Goal: Task Accomplishment & Management: Complete application form

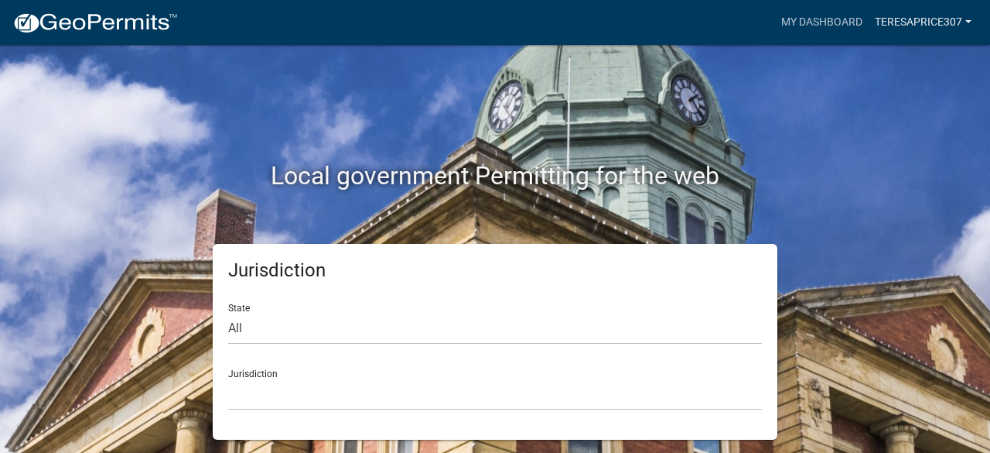
click at [918, 36] on link "teresaprice307" at bounding box center [923, 22] width 109 height 29
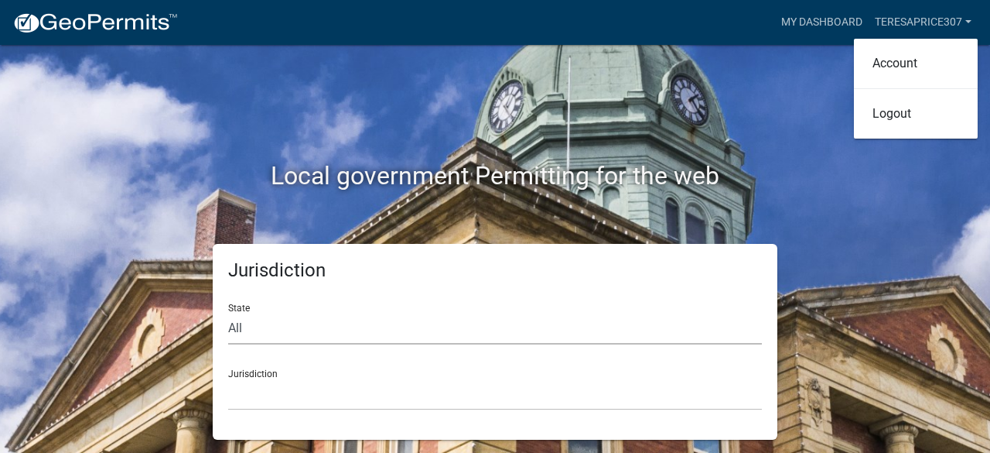
click at [400, 326] on select "All [US_STATE] [US_STATE] [US_STATE] [US_STATE] [US_STATE] [US_STATE] [US_STATE…" at bounding box center [495, 329] width 534 height 32
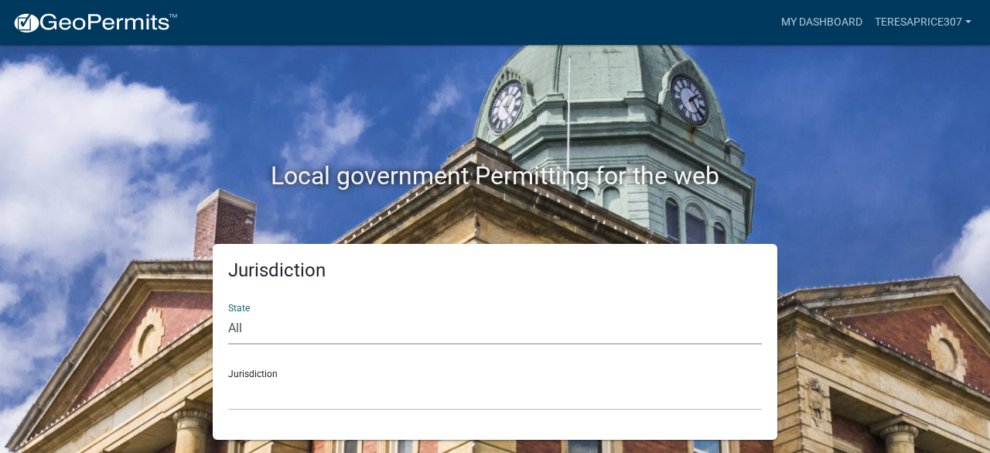
select select "[US_STATE]"
click at [228, 313] on select "All [US_STATE] [US_STATE] [US_STATE] [US_STATE] [US_STATE] [US_STATE] [US_STATE…" at bounding box center [495, 329] width 534 height 32
click at [402, 401] on select "City of [GEOGRAPHIC_DATA], [US_STATE] City of [GEOGRAPHIC_DATA], [US_STATE] Cit…" at bounding box center [495, 394] width 534 height 32
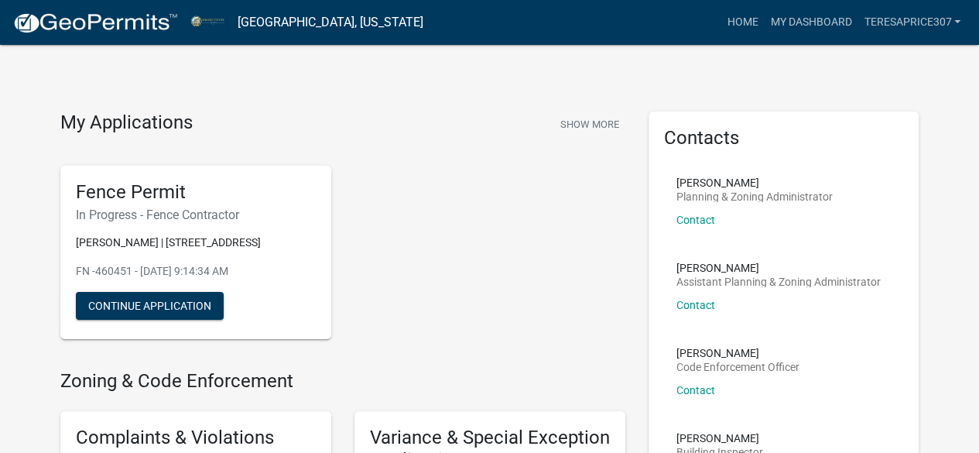
click at [149, 303] on div "Fence Permit In Progress - Fence Contractor [PERSON_NAME] | [STREET_ADDRESS] - …" at bounding box center [195, 253] width 271 height 174
click at [153, 316] on button "Continue Application" at bounding box center [150, 306] width 148 height 28
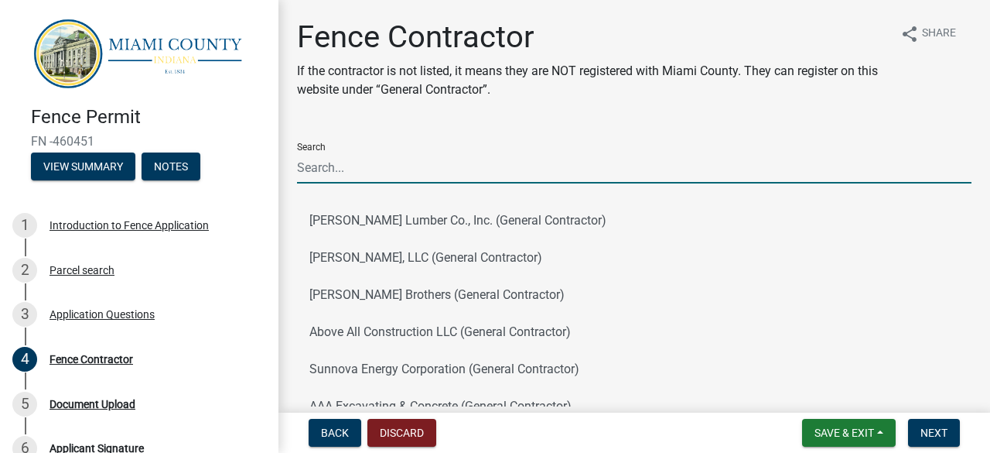
click at [511, 161] on input "Search" at bounding box center [634, 168] width 675 height 32
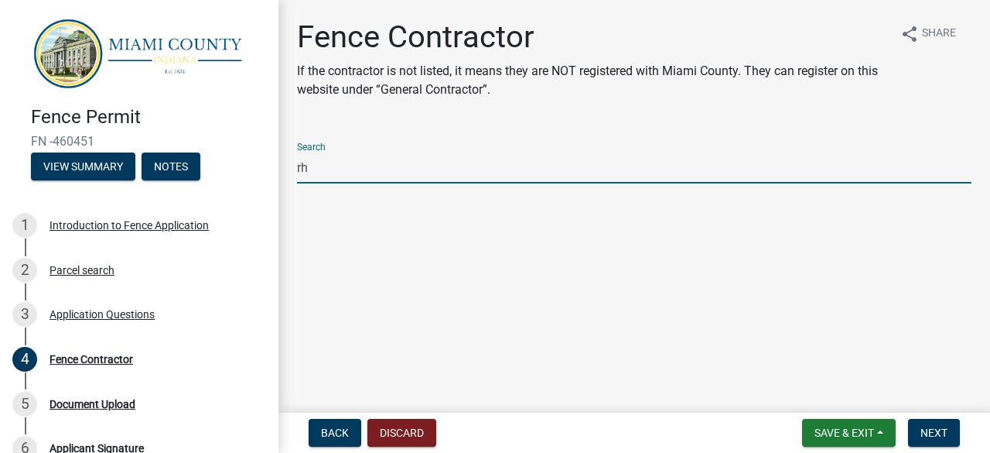
type input "r"
type input "t"
type input "r"
type input "t"
type input "R"
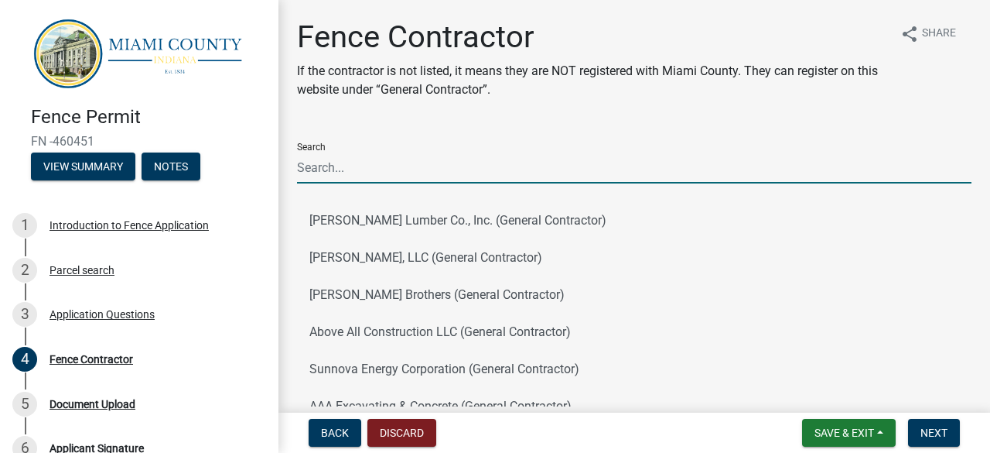
click at [408, 174] on input "Search" at bounding box center [634, 168] width 675 height 32
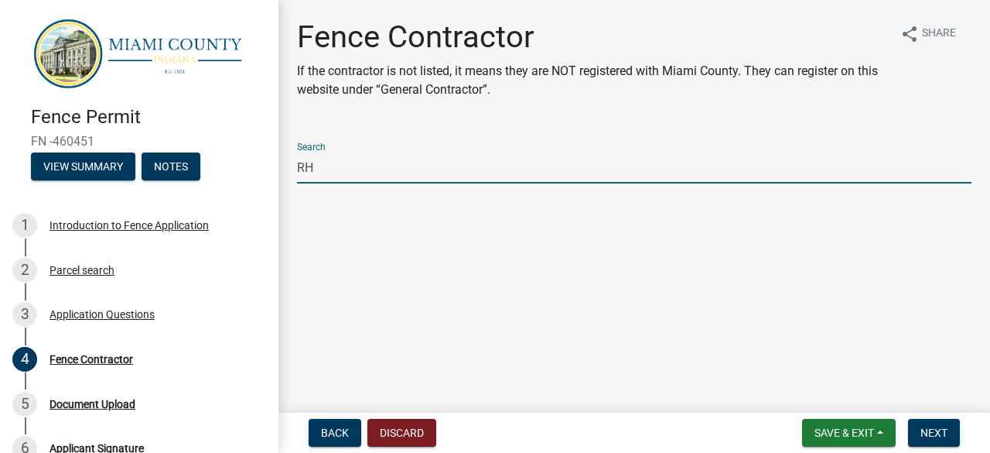
type input "R"
type input "t"
click at [933, 427] on span "Next" at bounding box center [934, 432] width 27 height 12
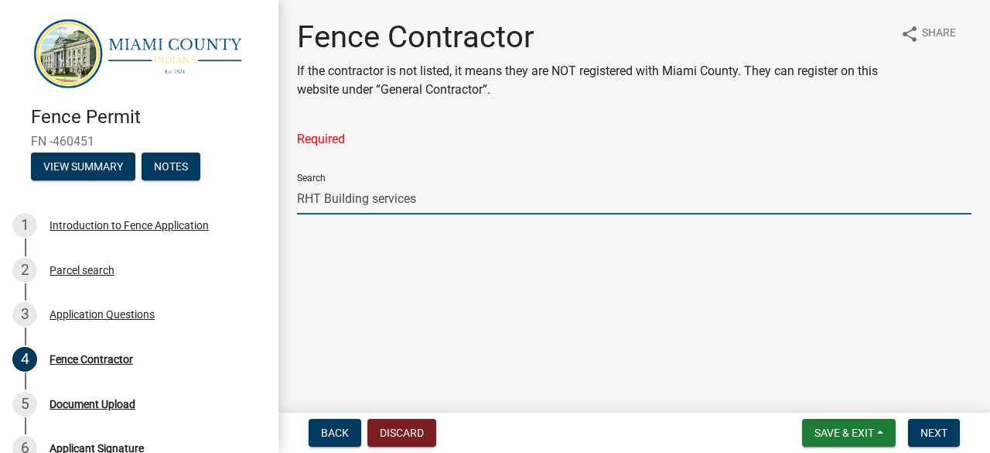
click at [566, 203] on input "RHT Building services" at bounding box center [634, 199] width 675 height 32
type input "R"
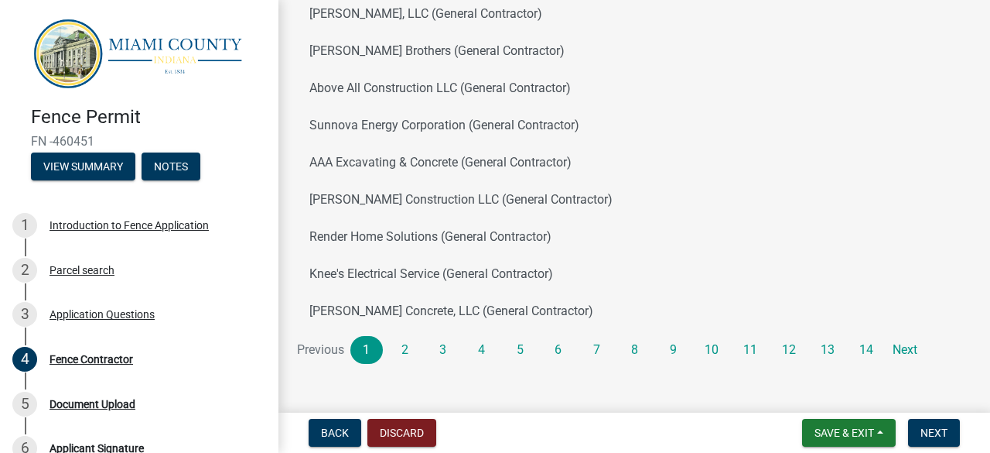
scroll to position [271, 0]
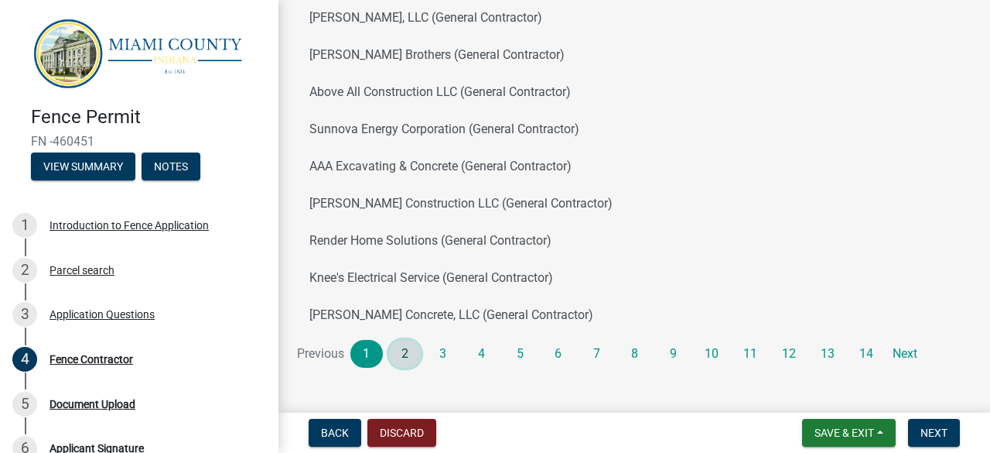
click at [406, 348] on link "2" at bounding box center [405, 354] width 32 height 28
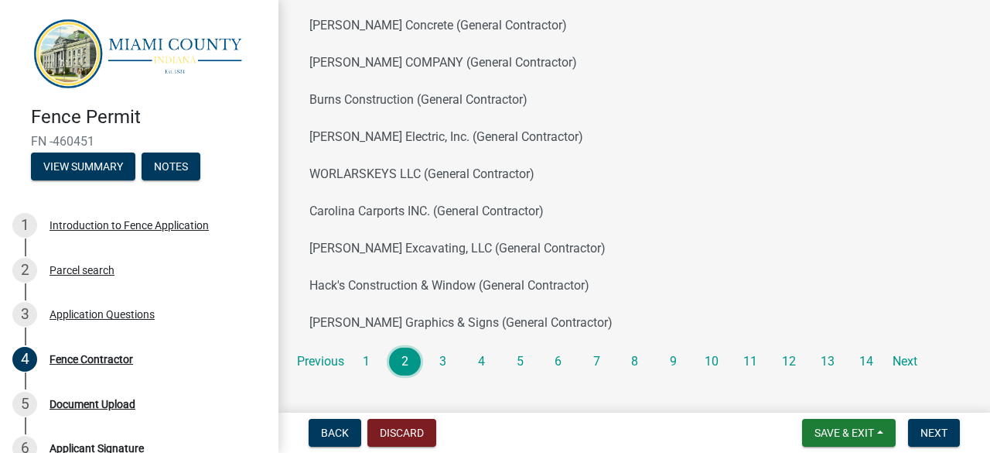
scroll to position [292, 0]
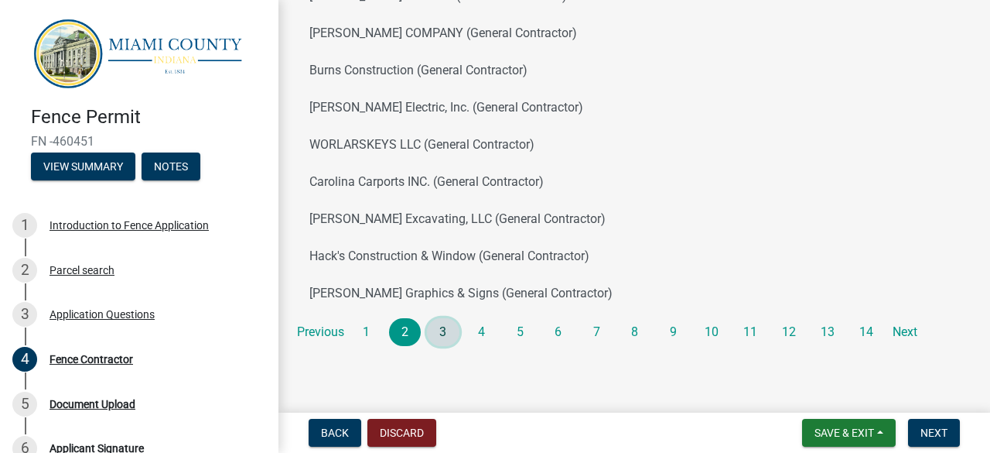
click at [444, 333] on link "3" at bounding box center [443, 332] width 32 height 28
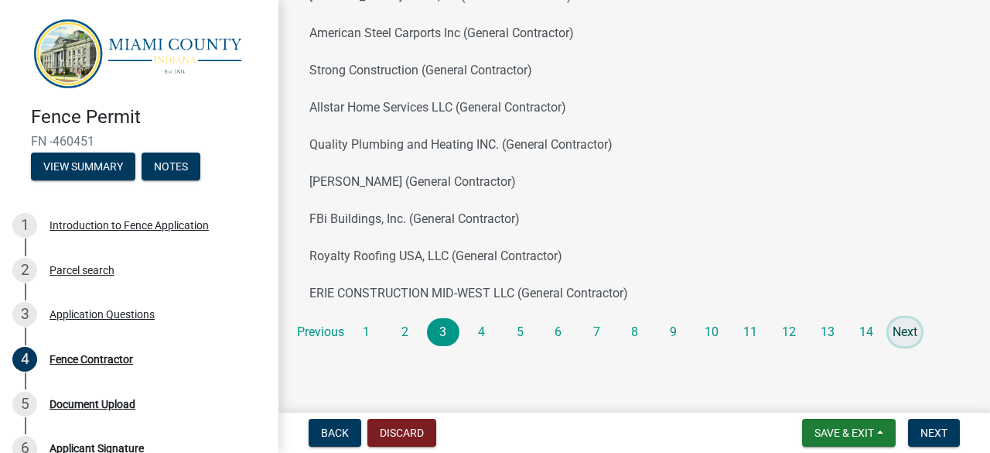
click at [908, 332] on link "Next" at bounding box center [905, 332] width 32 height 28
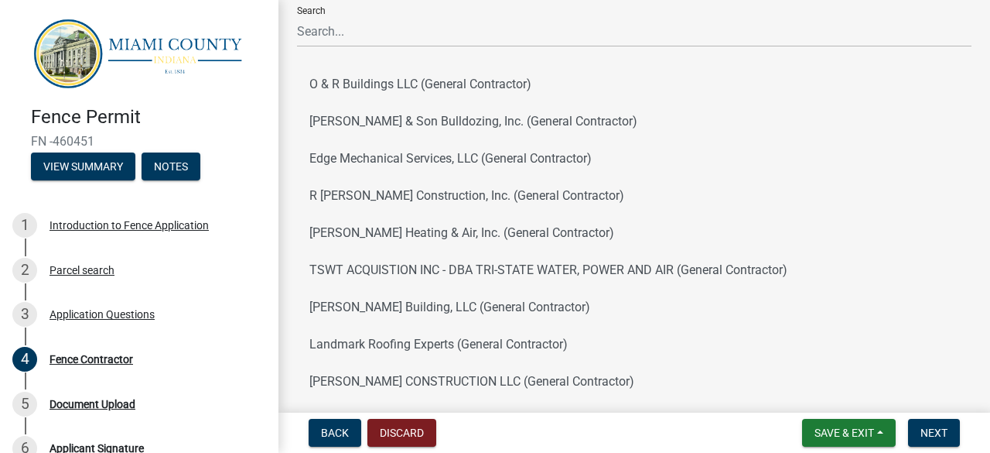
scroll to position [77, 0]
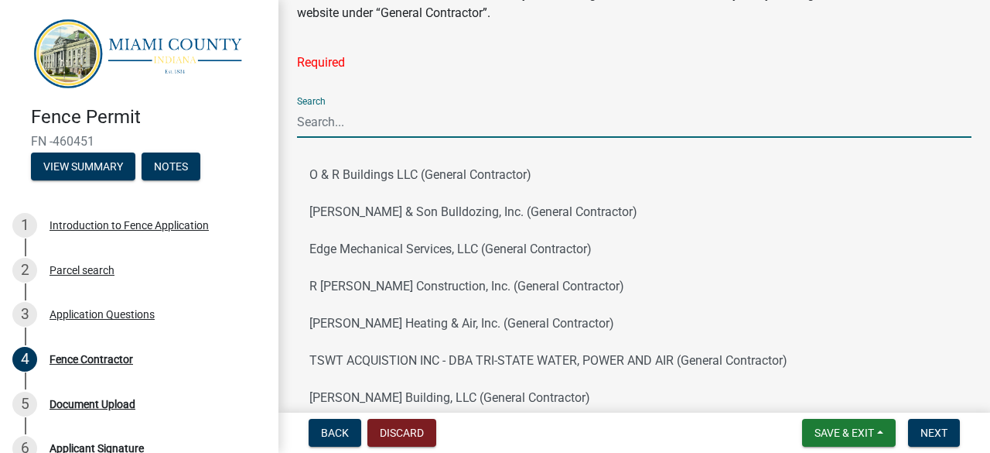
click at [529, 121] on input "Search" at bounding box center [634, 122] width 675 height 32
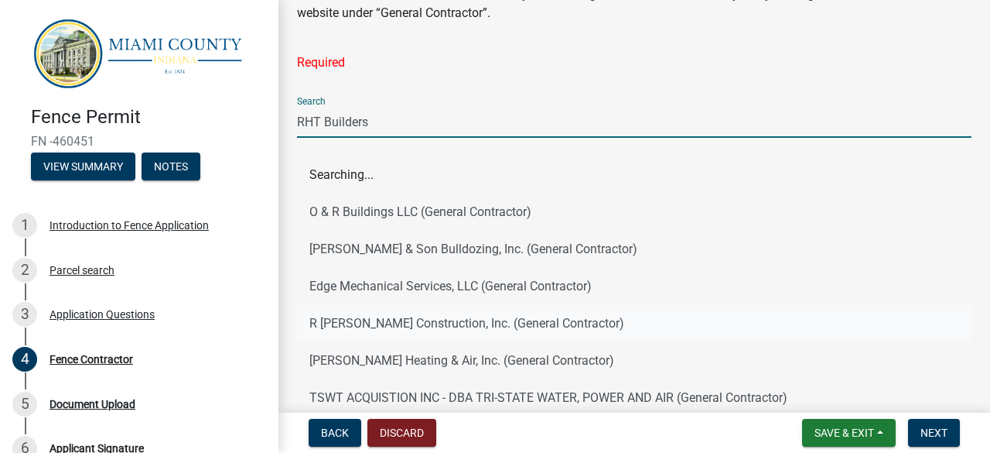
scroll to position [0, 0]
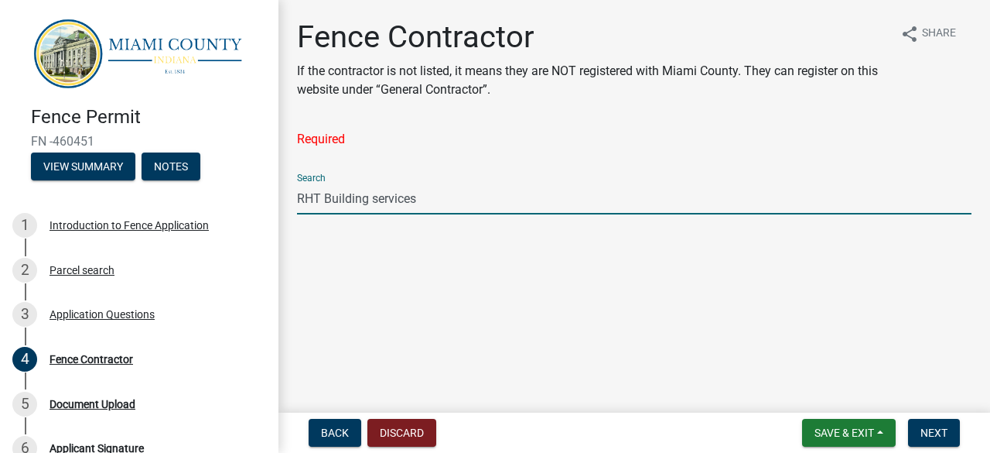
type input "RHT Building services"
click at [932, 430] on span "Next" at bounding box center [934, 432] width 27 height 12
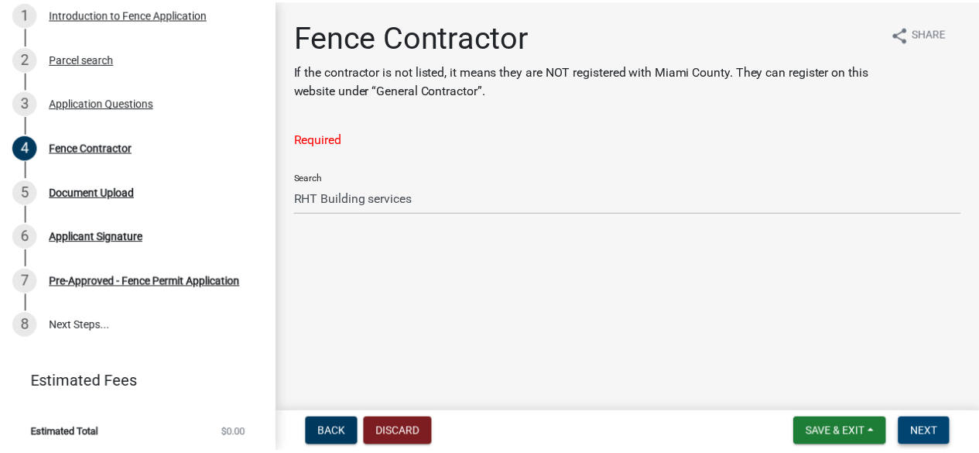
scroll to position [179, 0]
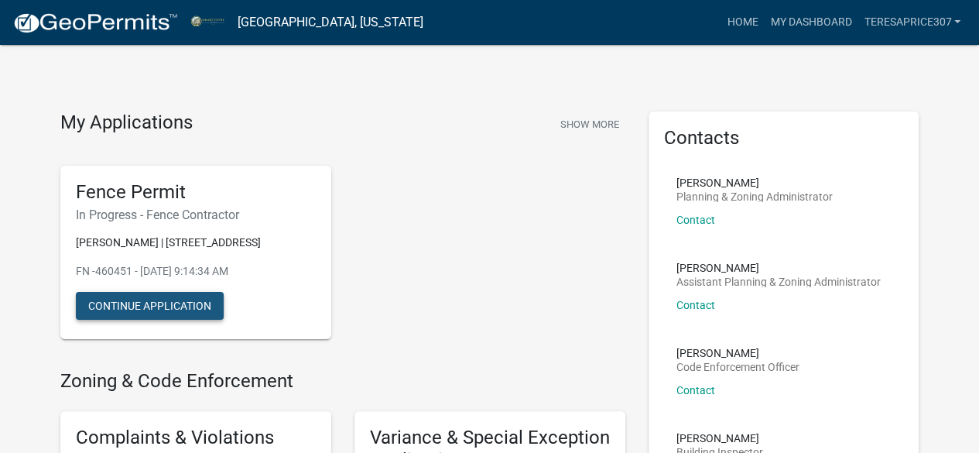
click at [162, 315] on button "Continue Application" at bounding box center [150, 306] width 148 height 28
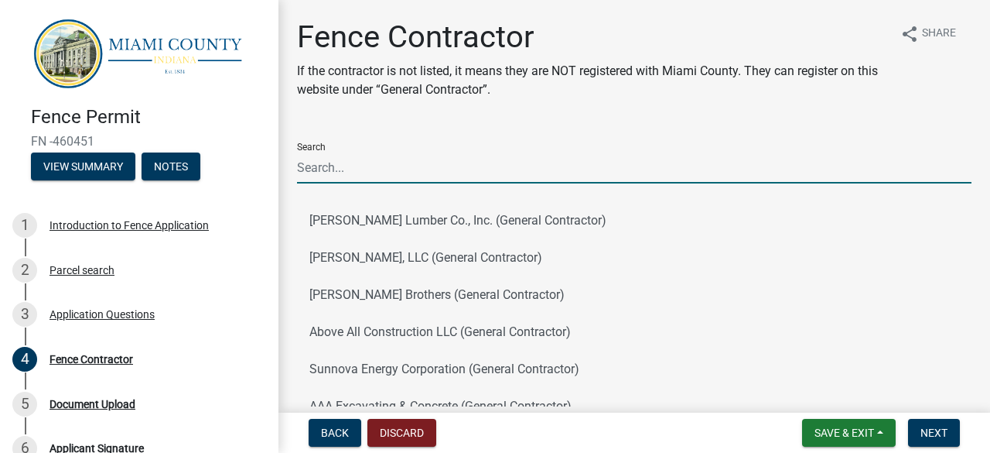
click at [405, 166] on input "Search" at bounding box center [634, 168] width 675 height 32
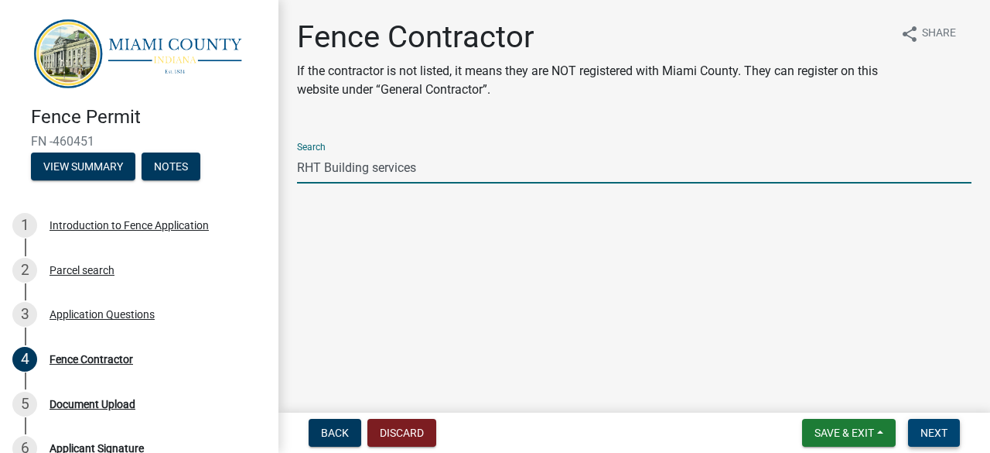
click at [935, 434] on span "Next" at bounding box center [934, 432] width 27 height 12
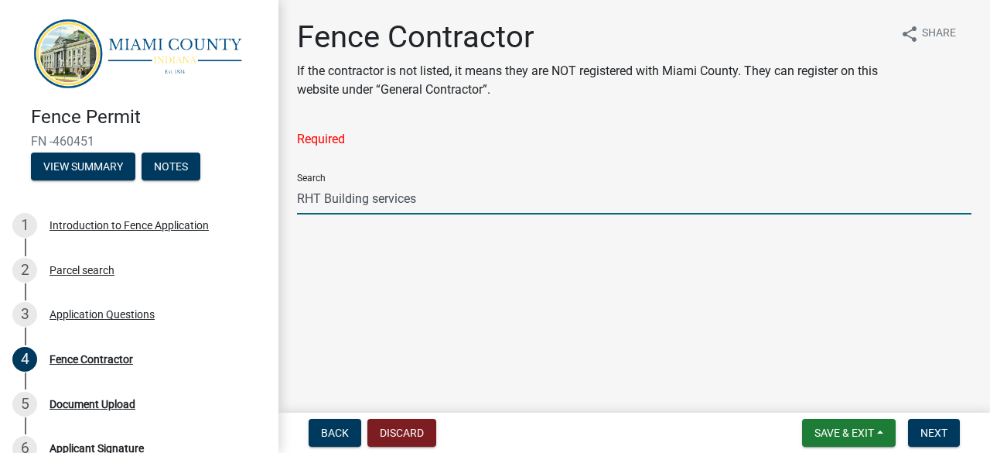
click at [421, 183] on input "RHT Building services" at bounding box center [634, 199] width 675 height 32
type input "R"
type input "RHT Building services"
click at [942, 429] on span "Next" at bounding box center [934, 432] width 27 height 12
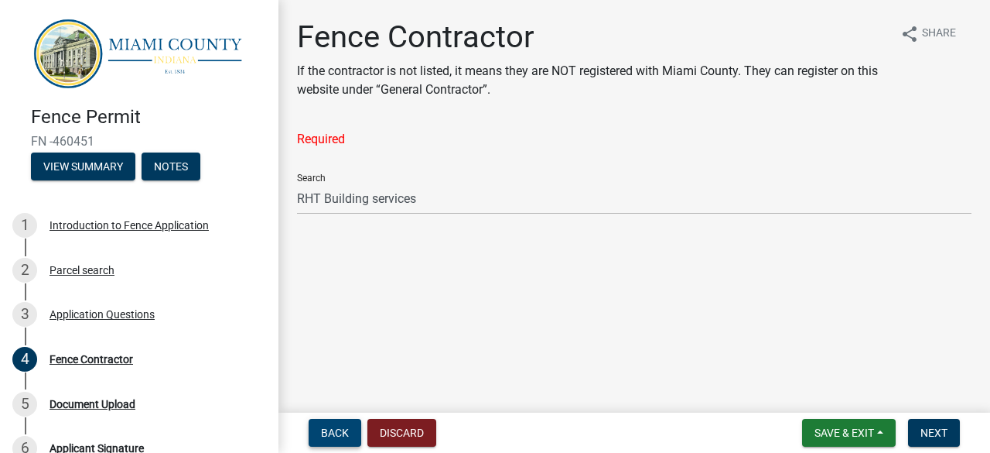
click at [334, 431] on span "Back" at bounding box center [335, 432] width 28 height 12
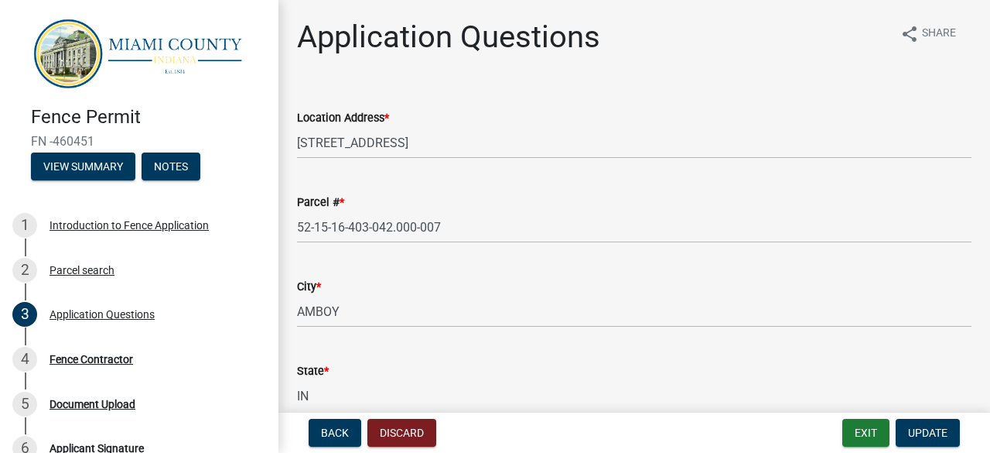
click at [981, 406] on main "Application Questions share Share Location Address * 5488 E MILL STREET, NORTH …" at bounding box center [635, 203] width 712 height 406
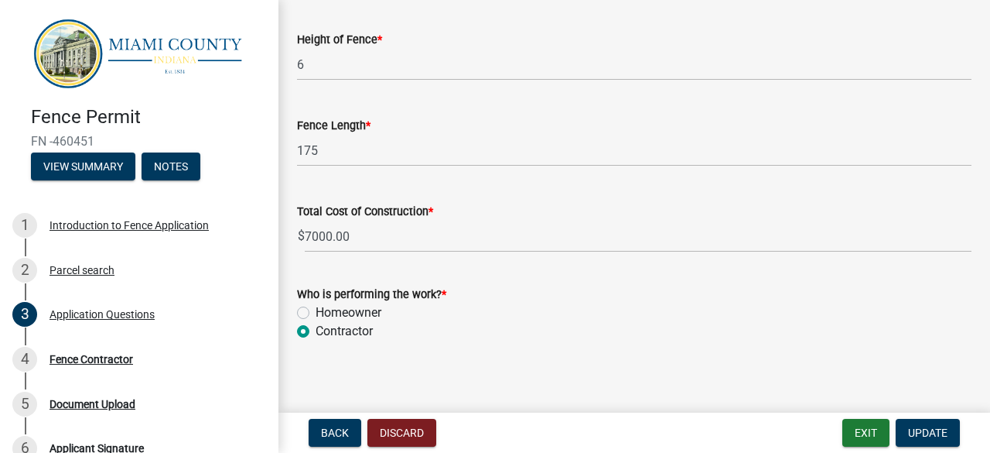
scroll to position [2284, 0]
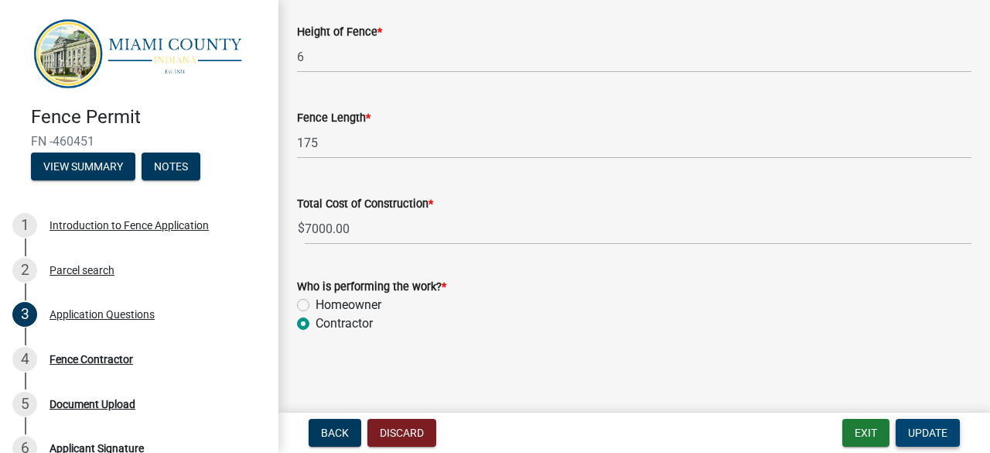
click at [930, 429] on span "Update" at bounding box center [927, 432] width 39 height 12
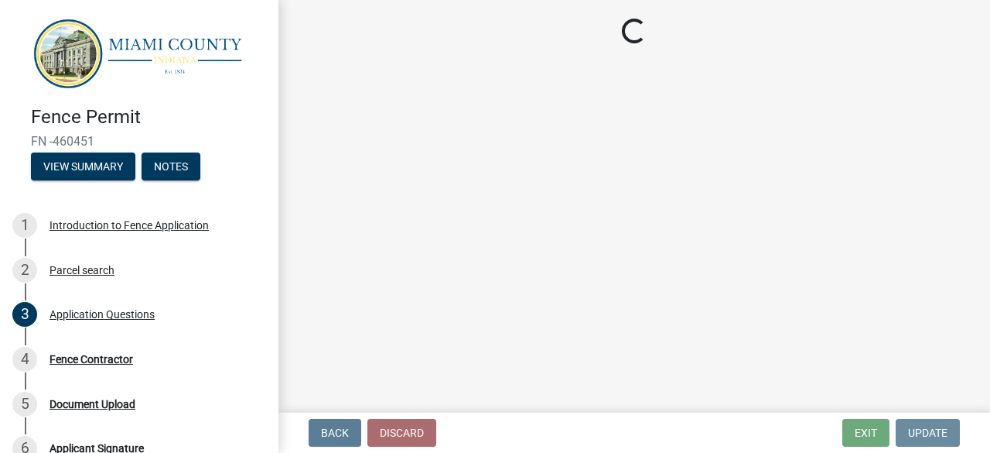
scroll to position [0, 0]
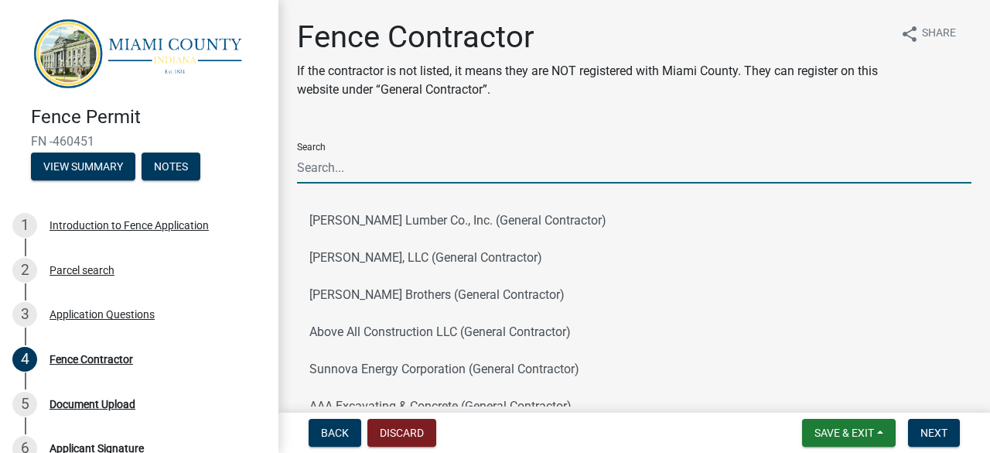
click at [347, 168] on input "Search" at bounding box center [634, 168] width 675 height 32
type input "RHT Building services"
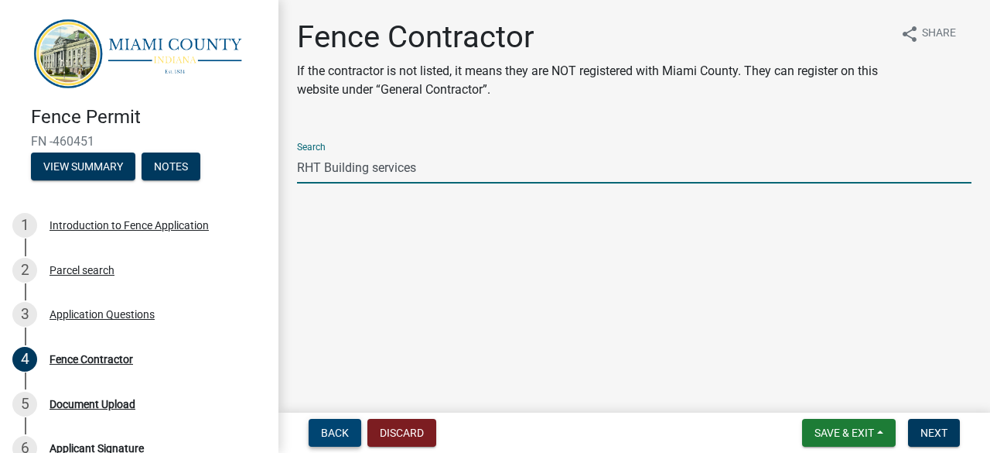
click at [327, 432] on span "Back" at bounding box center [335, 432] width 28 height 12
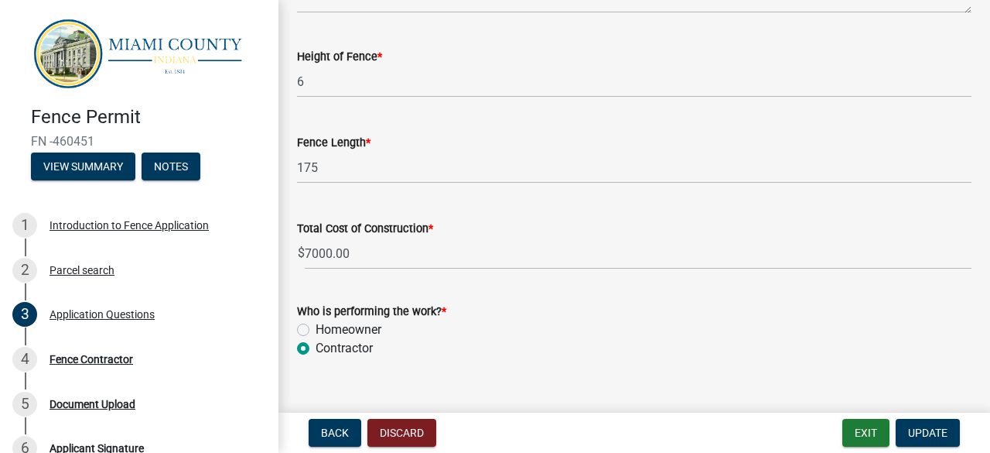
scroll to position [2284, 0]
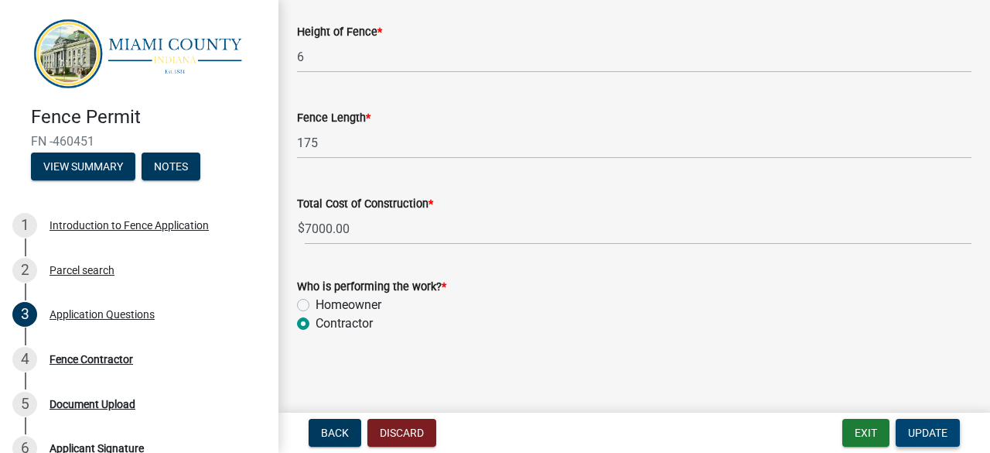
click at [933, 432] on span "Update" at bounding box center [927, 432] width 39 height 12
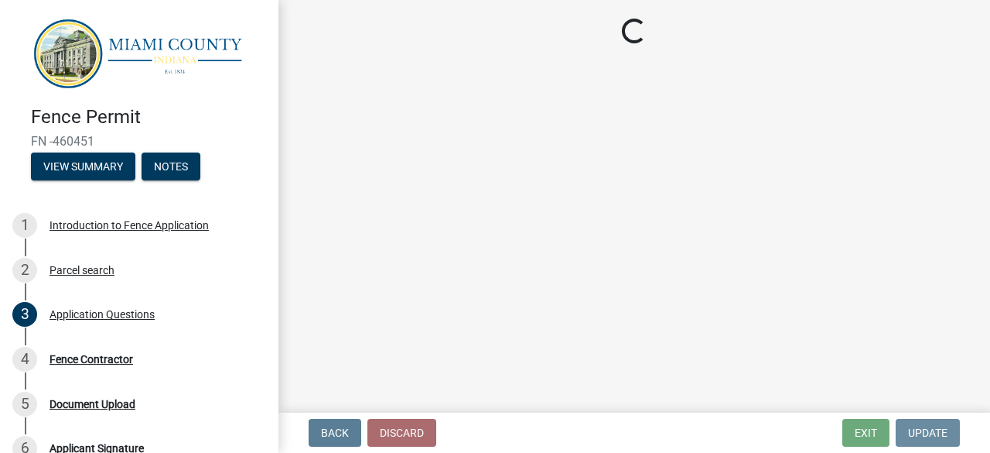
scroll to position [0, 0]
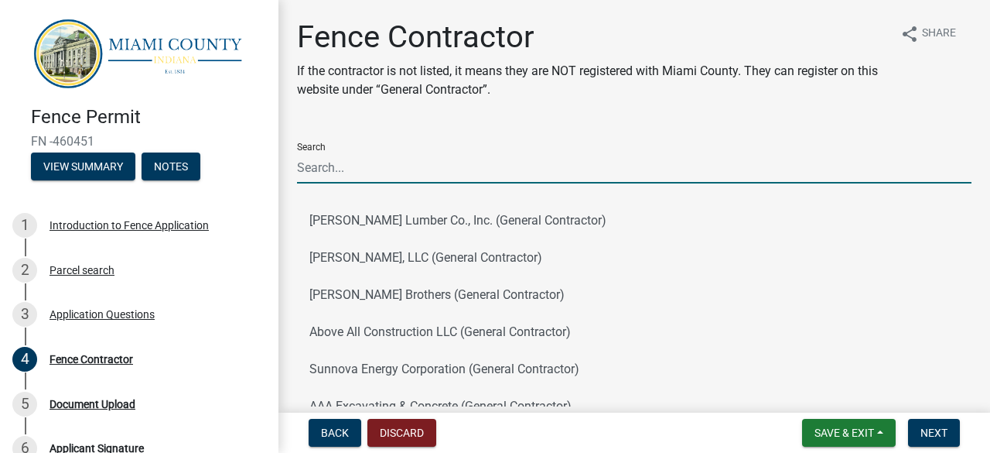
click at [551, 170] on input "Search" at bounding box center [634, 168] width 675 height 32
type input "RHT Building services"
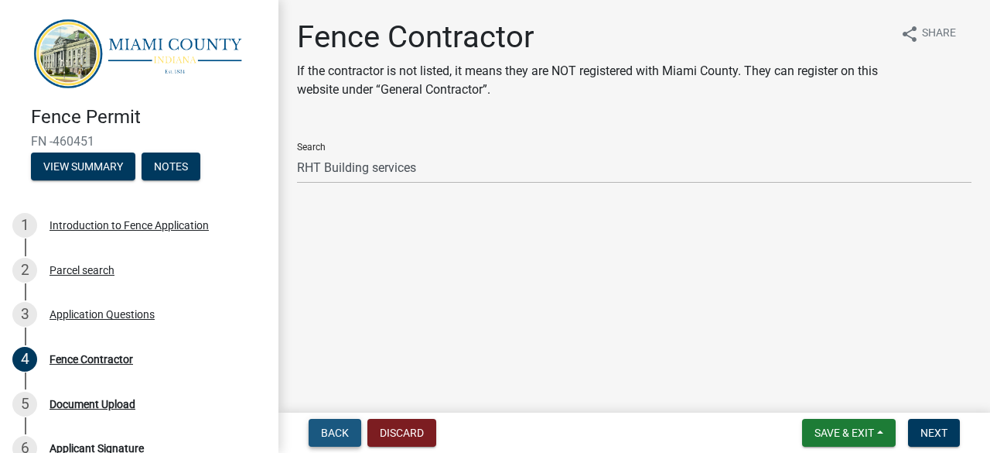
click at [333, 440] on button "Back" at bounding box center [335, 433] width 53 height 28
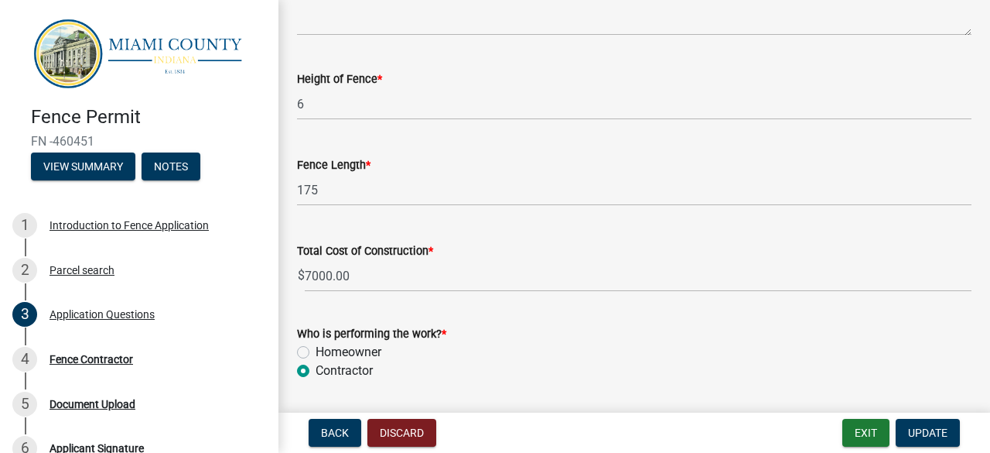
scroll to position [2284, 0]
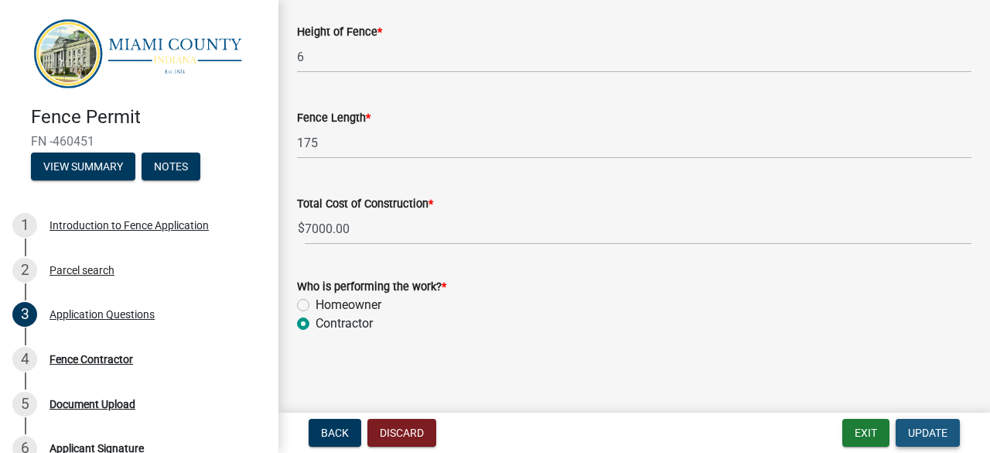
click at [938, 433] on span "Update" at bounding box center [927, 432] width 39 height 12
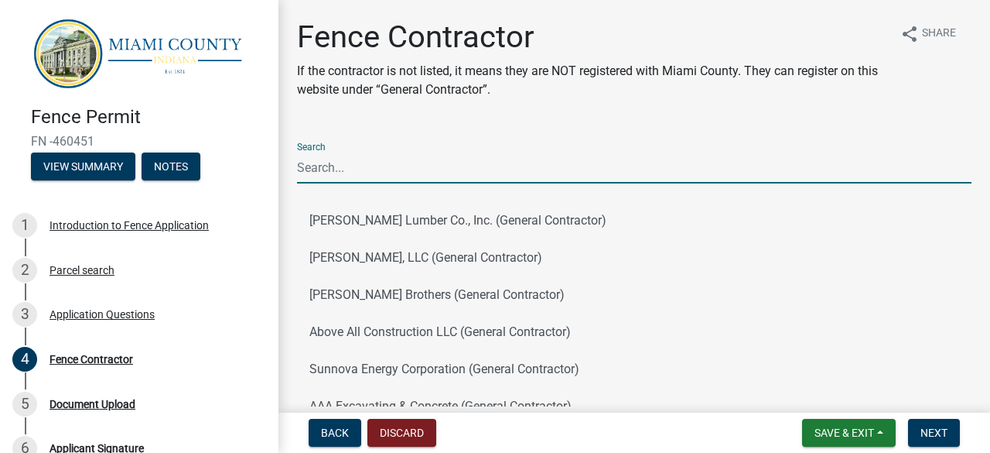
click at [662, 165] on input "Search" at bounding box center [634, 168] width 675 height 32
click at [487, 179] on input "Search" at bounding box center [634, 168] width 675 height 32
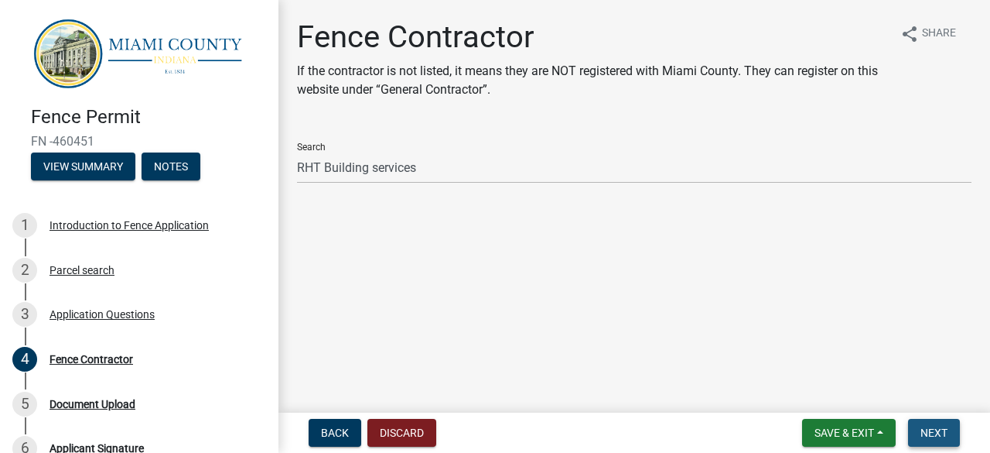
click at [941, 438] on span "Next" at bounding box center [934, 432] width 27 height 12
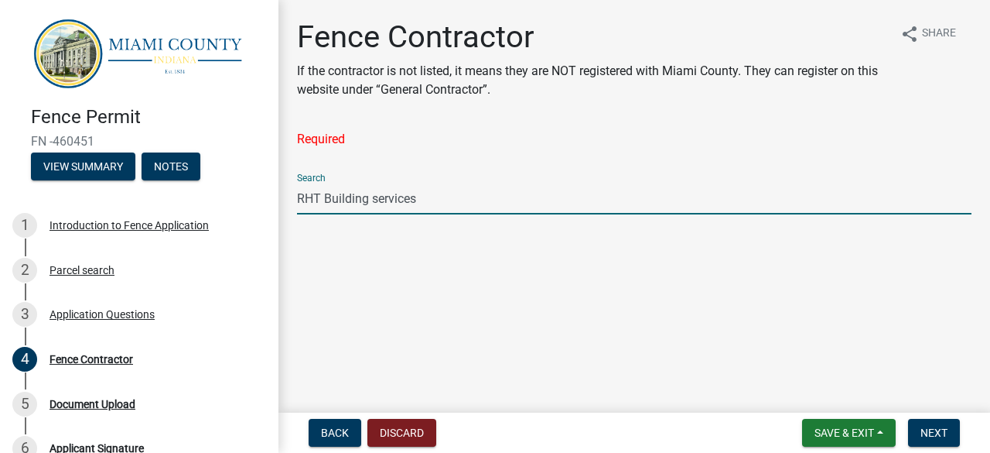
click at [634, 200] on input "RHT Building services" at bounding box center [634, 199] width 675 height 32
type input "R"
type input "r"
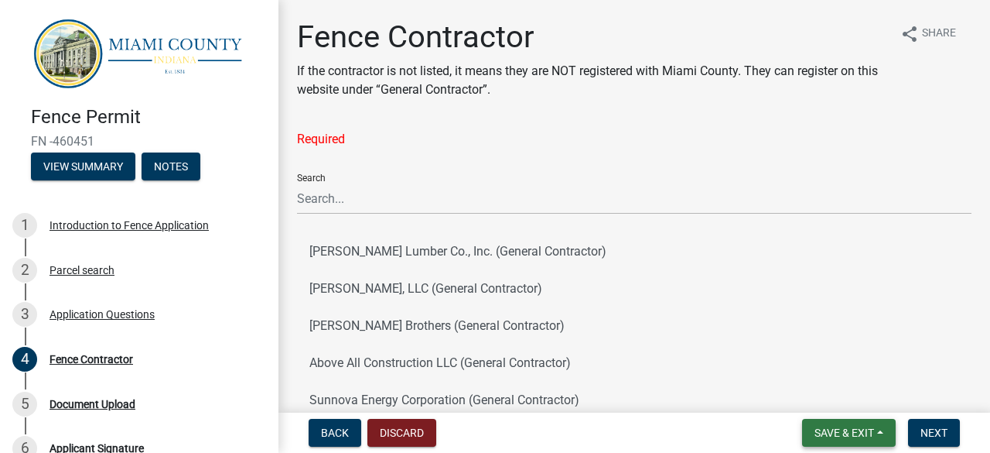
click at [879, 422] on button "Save & Exit" at bounding box center [849, 433] width 94 height 28
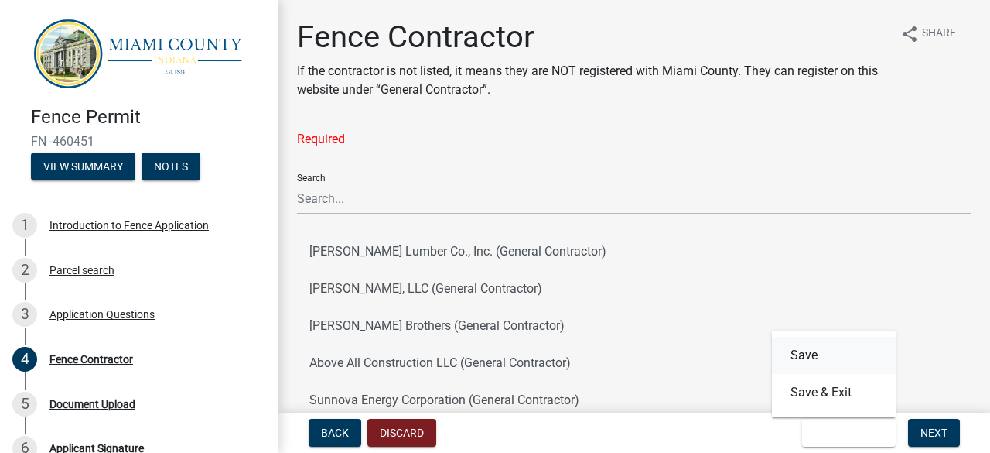
click at [853, 351] on button "Save" at bounding box center [834, 355] width 124 height 37
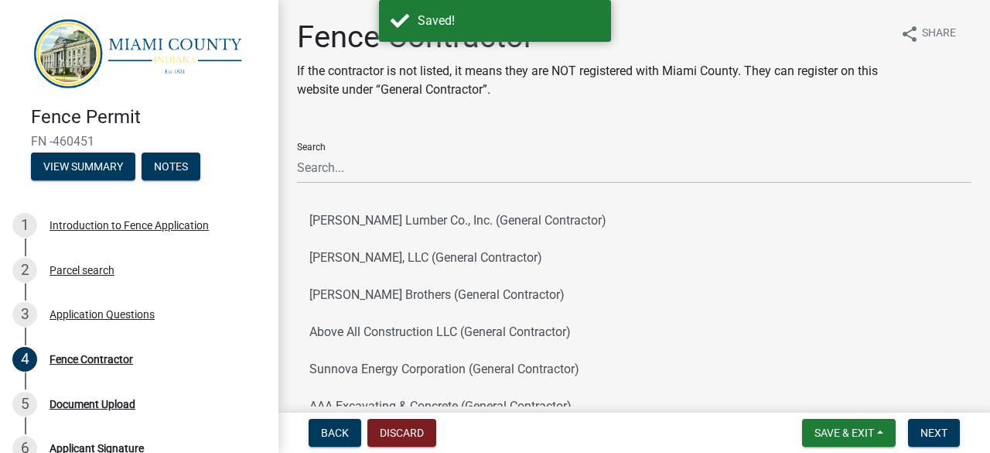
click at [693, 142] on div "Search" at bounding box center [634, 156] width 675 height 53
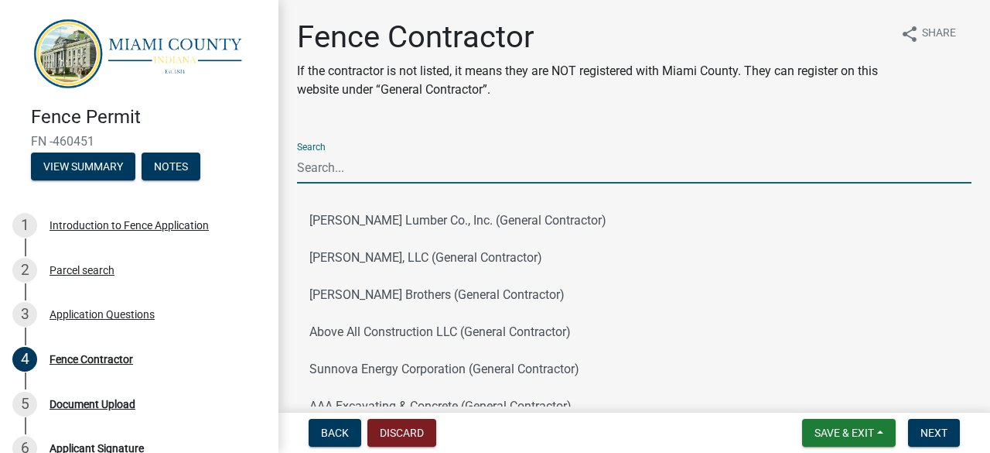
click at [679, 162] on input "Search" at bounding box center [634, 168] width 675 height 32
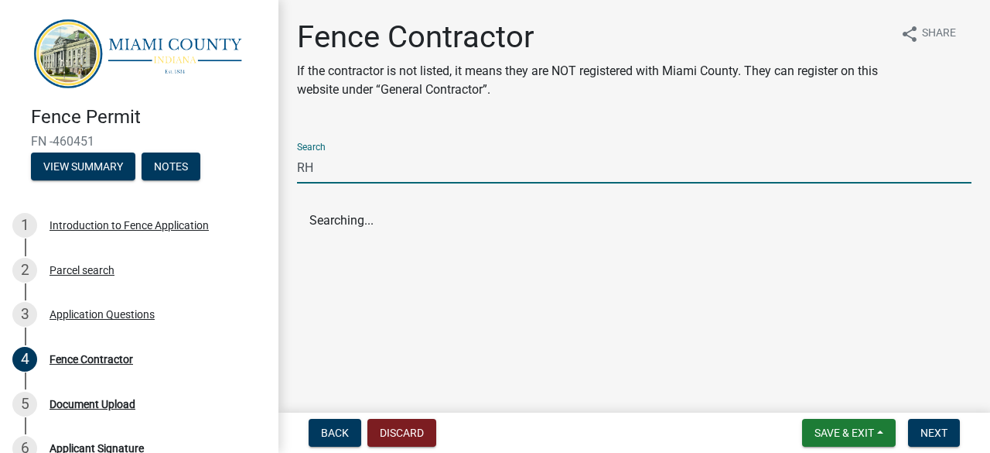
type input "R"
